Goal: Navigation & Orientation: Find specific page/section

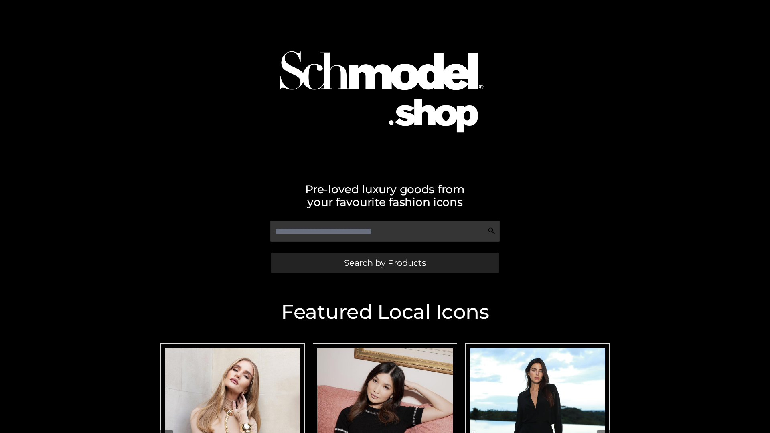
click at [385, 263] on span "Search by Products" at bounding box center [385, 263] width 82 height 8
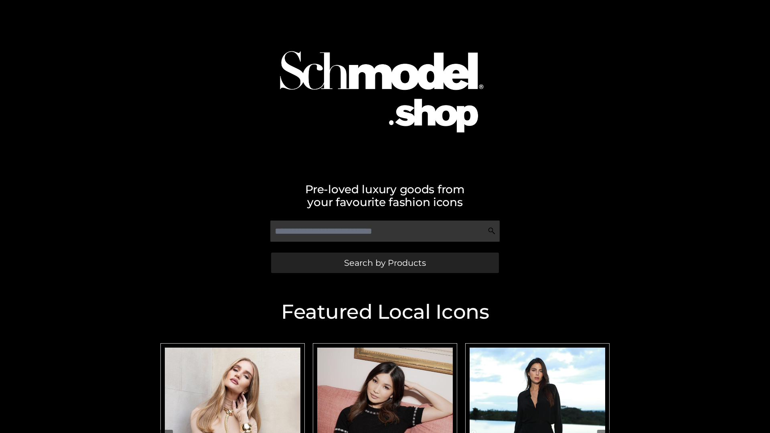
click at [385, 263] on span "Search by Products" at bounding box center [385, 263] width 82 height 8
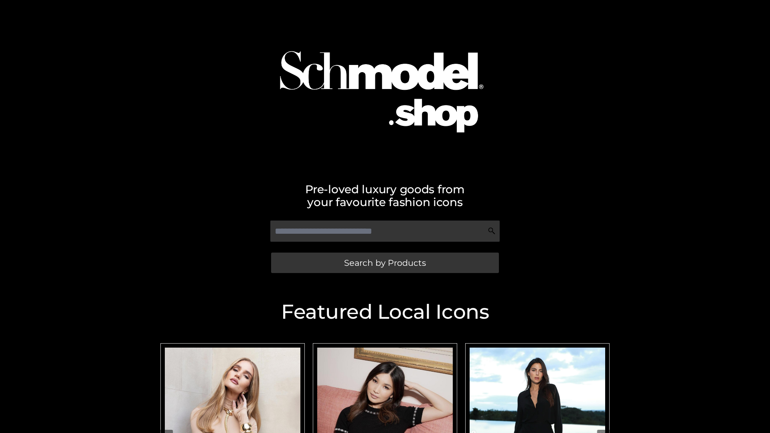
click at [385, 263] on span "Search by Products" at bounding box center [385, 263] width 82 height 8
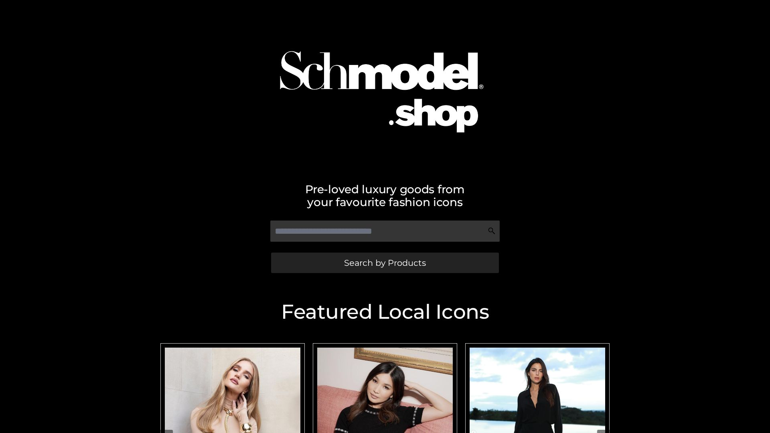
click at [385, 263] on span "Search by Products" at bounding box center [385, 263] width 82 height 8
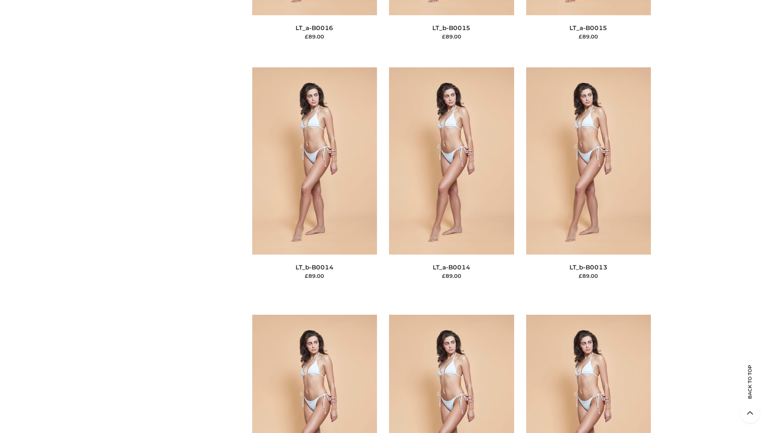
scroll to position [2852, 0]
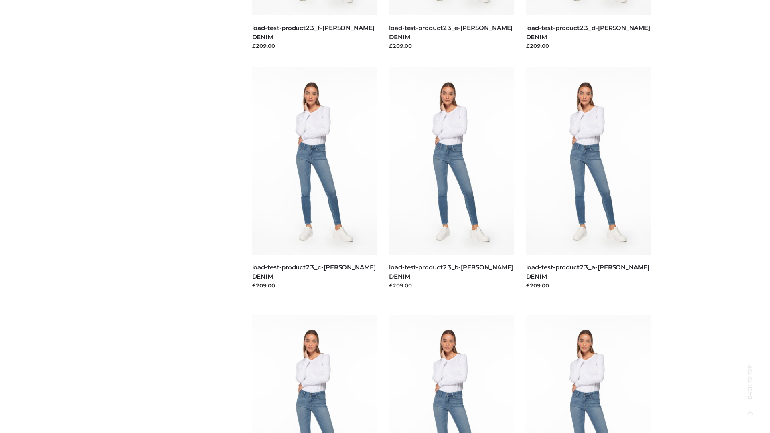
scroll to position [703, 0]
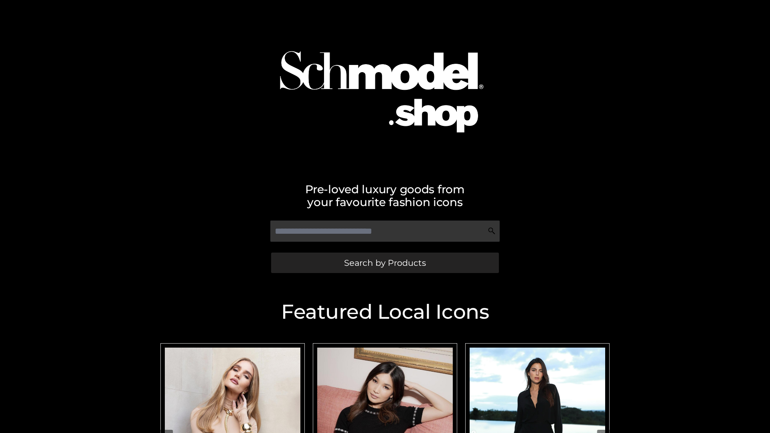
click at [385, 263] on span "Search by Products" at bounding box center [385, 263] width 82 height 8
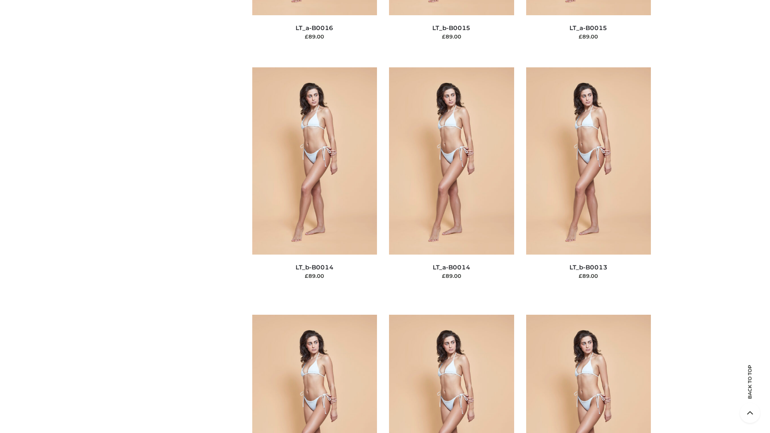
scroll to position [2852, 0]
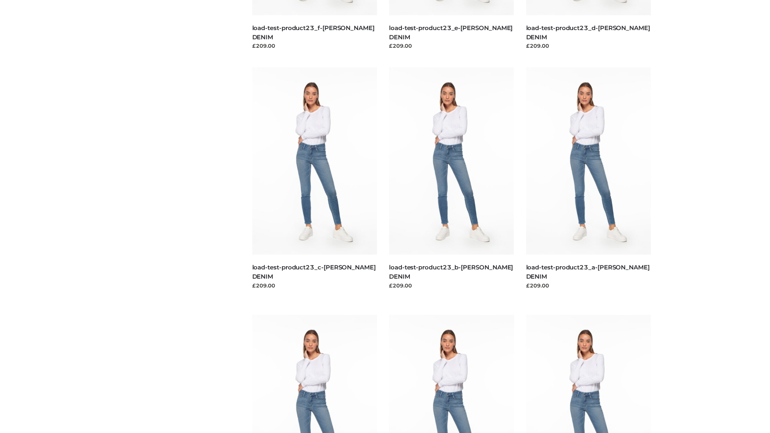
scroll to position [703, 0]
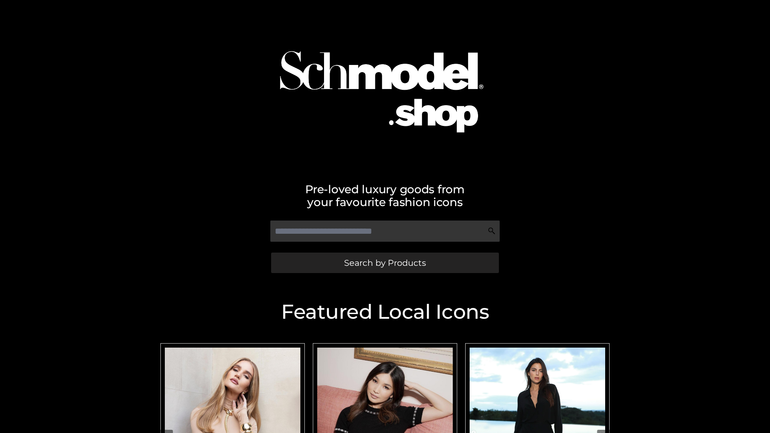
click at [385, 263] on span "Search by Products" at bounding box center [385, 263] width 82 height 8
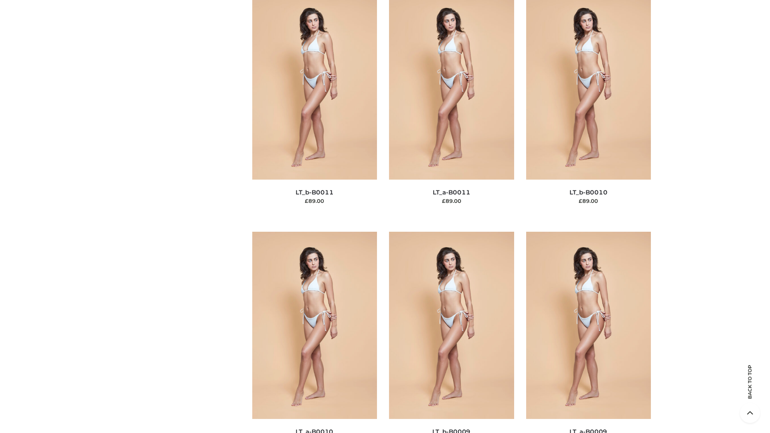
scroll to position [3601, 0]
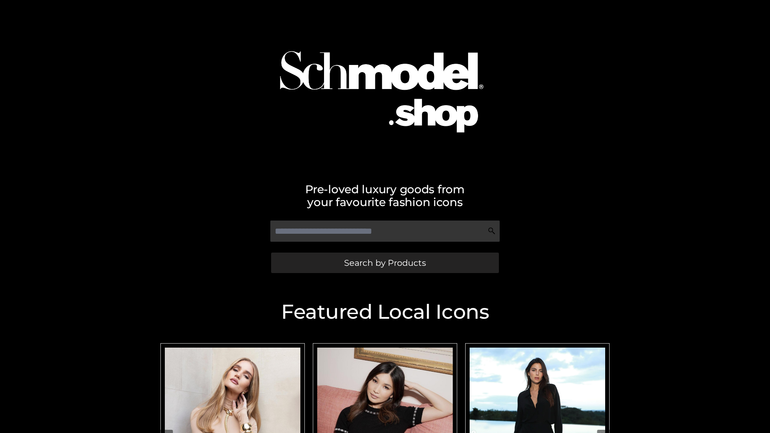
click at [385, 263] on span "Search by Products" at bounding box center [385, 263] width 82 height 8
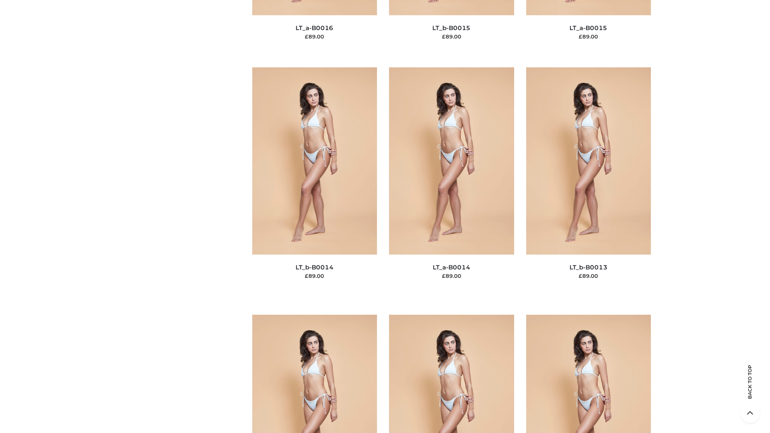
scroll to position [2852, 0]
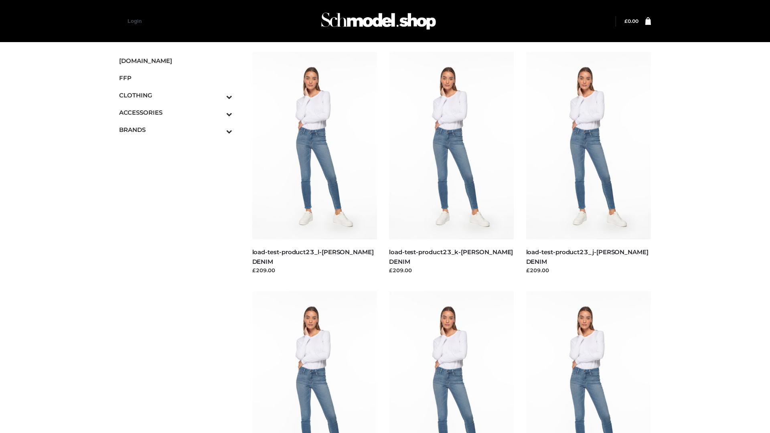
scroll to position [703, 0]
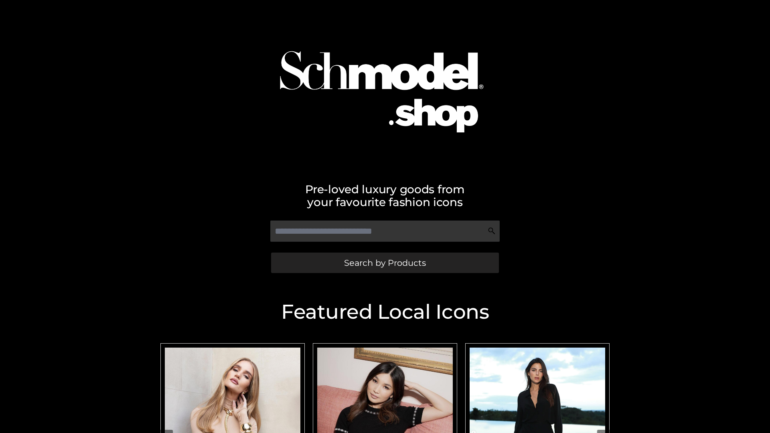
click at [385, 263] on span "Search by Products" at bounding box center [385, 263] width 82 height 8
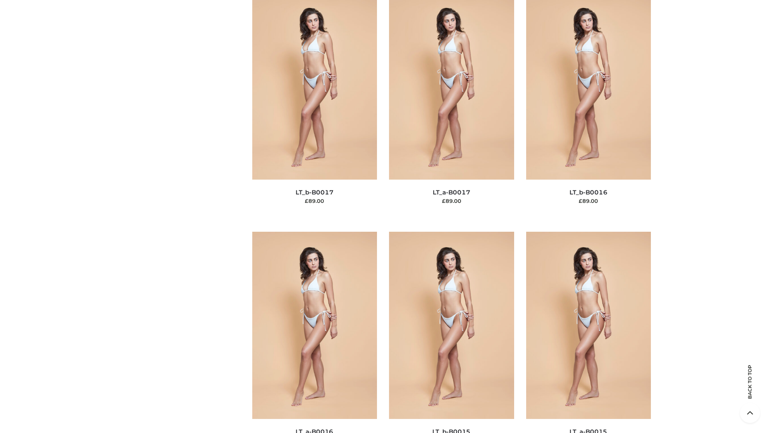
scroll to position [2635, 0]
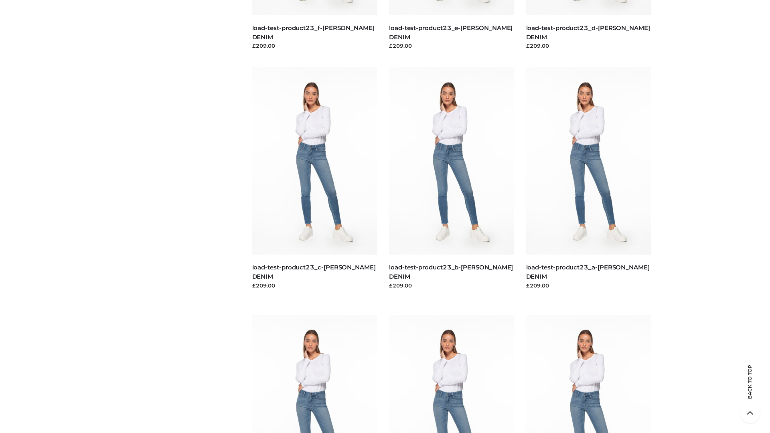
scroll to position [703, 0]
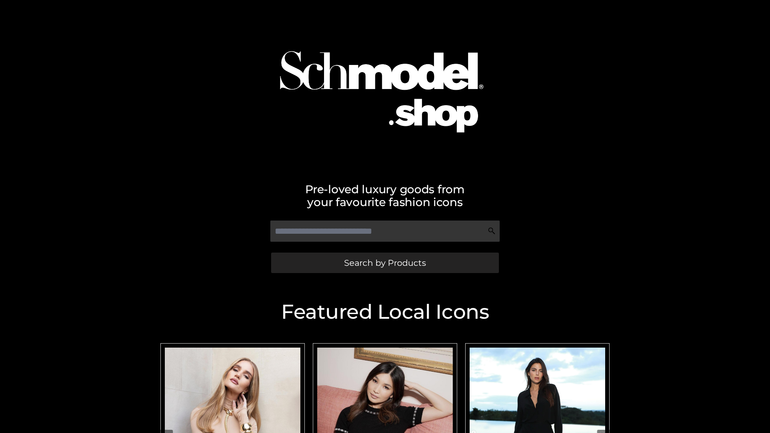
click at [385, 263] on span "Search by Products" at bounding box center [385, 263] width 82 height 8
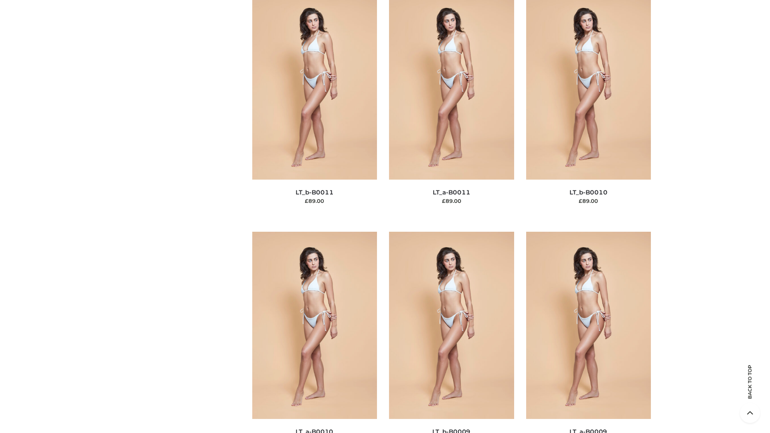
scroll to position [3601, 0]
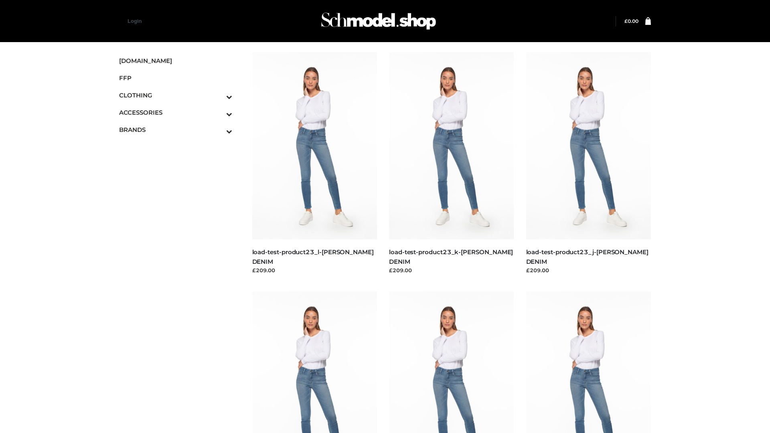
scroll to position [703, 0]
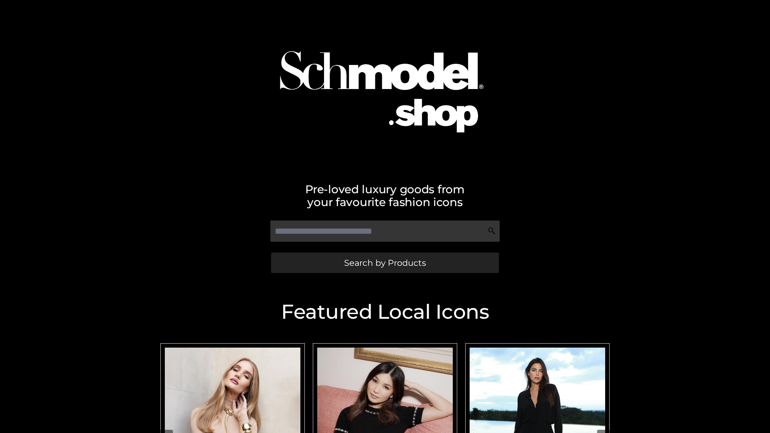
click at [385, 263] on span "Search by Products" at bounding box center [385, 263] width 82 height 8
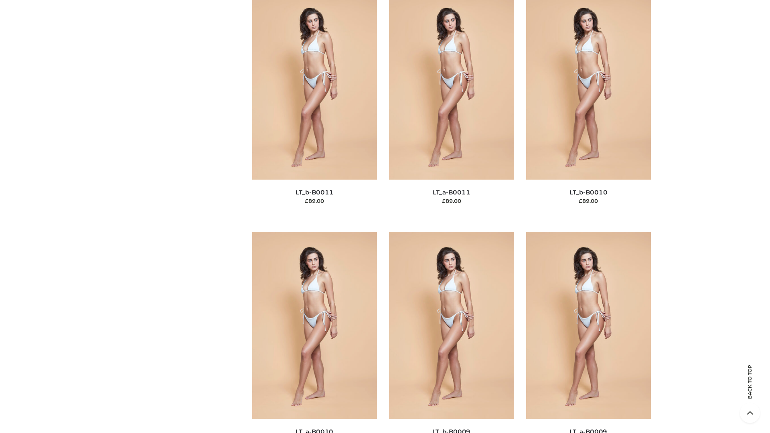
scroll to position [3601, 0]
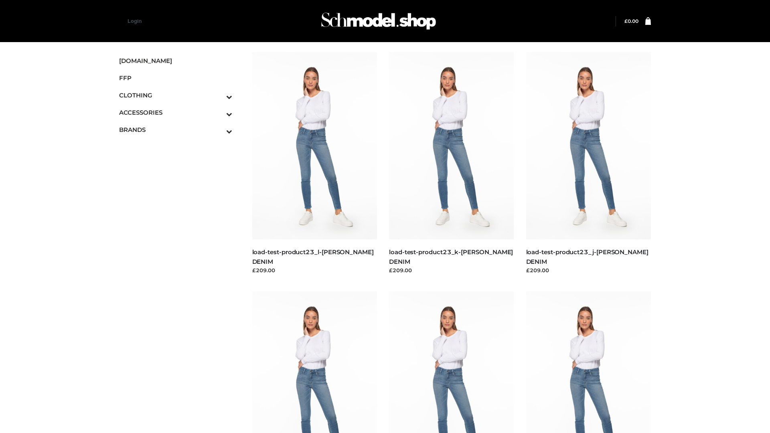
scroll to position [703, 0]
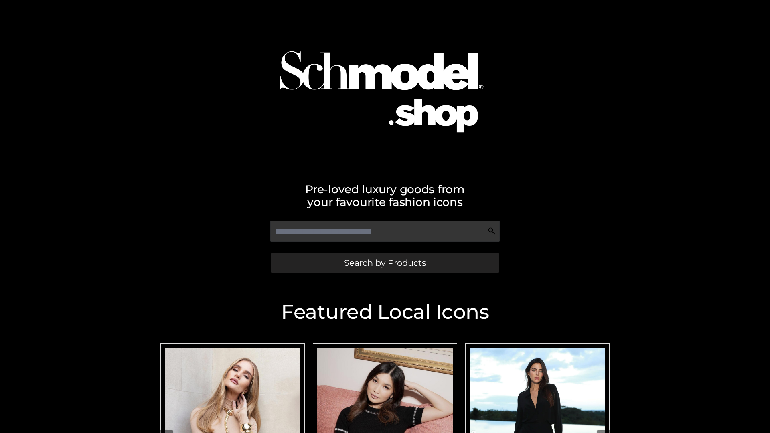
click at [385, 263] on span "Search by Products" at bounding box center [385, 263] width 82 height 8
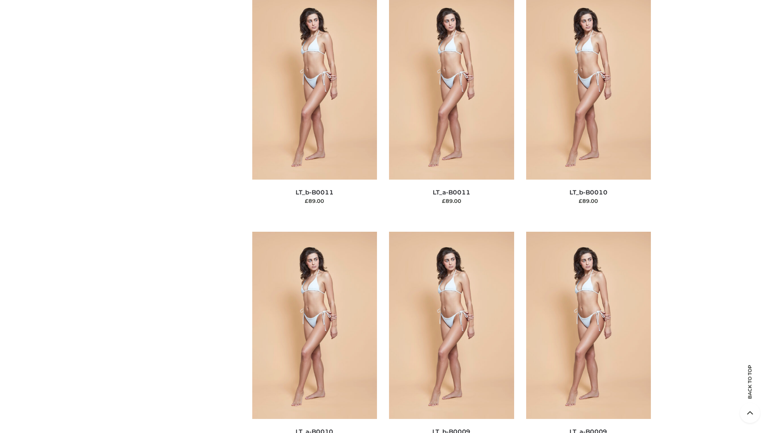
scroll to position [3601, 0]
